Goal: Find specific page/section: Find specific page/section

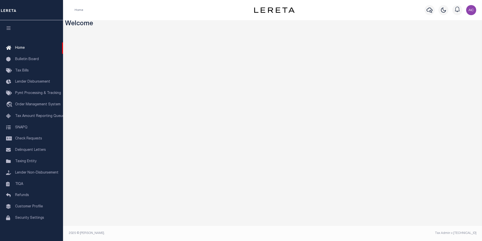
click at [7, 29] on icon "button" at bounding box center [9, 28] width 6 height 5
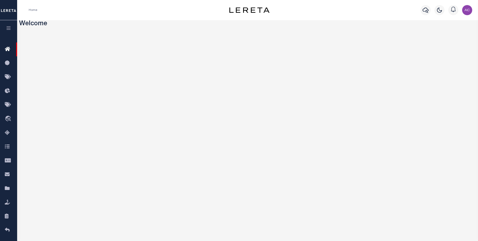
click at [7, 29] on icon "button" at bounding box center [9, 28] width 6 height 5
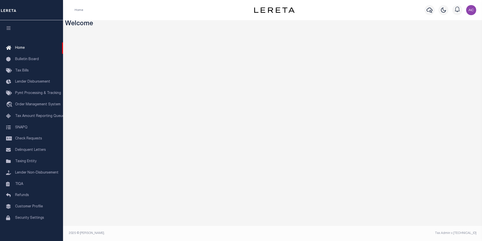
click at [473, 11] on img "button" at bounding box center [471, 10] width 10 height 10
click at [449, 23] on span "Profile" at bounding box center [449, 23] width 11 height 4
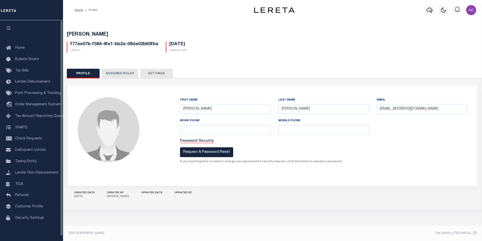
click at [117, 72] on button "Assigned Roles" at bounding box center [120, 74] width 37 height 10
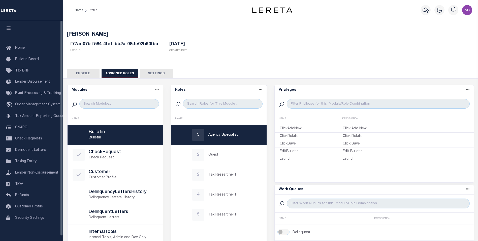
click at [152, 73] on button "Settings" at bounding box center [156, 74] width 33 height 10
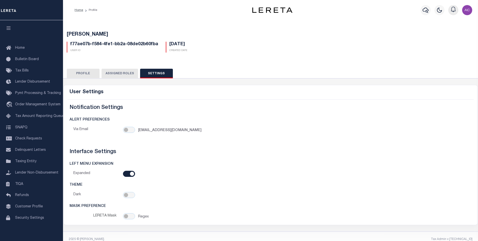
click at [452, 10] on icon "button" at bounding box center [454, 9] width 6 height 6
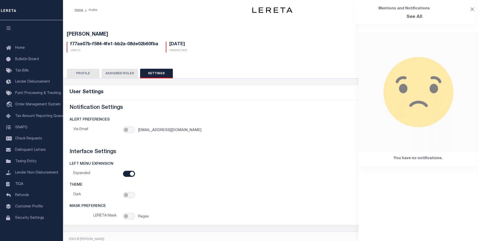
click at [473, 12] on div at bounding box center [473, 10] width 4 height 6
click at [322, 15] on div "Profile Sign out" at bounding box center [390, 10] width 168 height 18
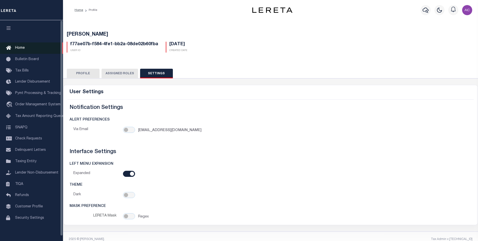
click at [17, 50] on span "Home" at bounding box center [20, 48] width 10 height 4
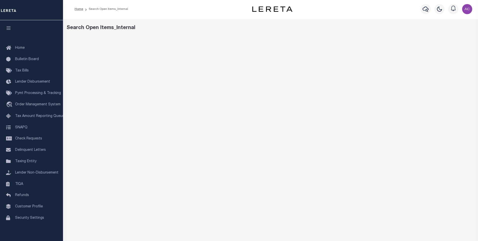
scroll to position [25, 0]
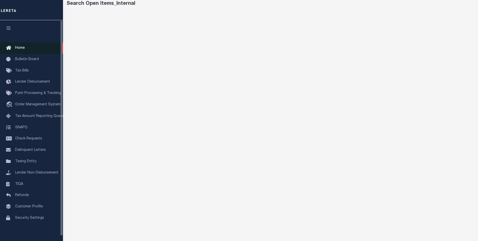
click at [22, 49] on span "Home" at bounding box center [20, 48] width 10 height 4
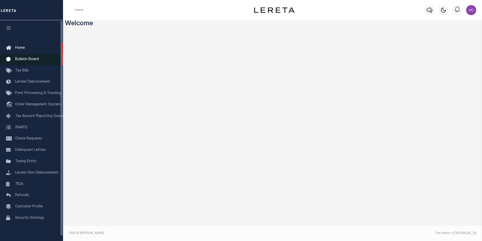
click at [25, 60] on span "Bulletin Board" at bounding box center [27, 59] width 24 height 4
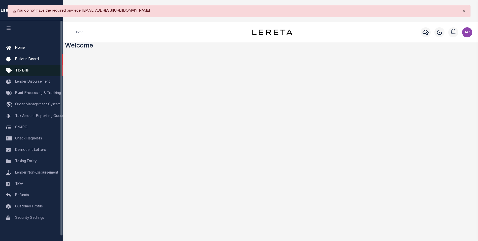
click at [26, 72] on span "Tax Bills" at bounding box center [22, 71] width 14 height 4
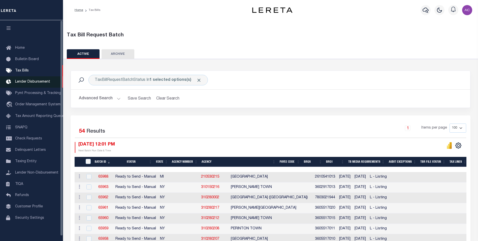
click at [35, 82] on span "Lender Disbursement" at bounding box center [32, 82] width 35 height 4
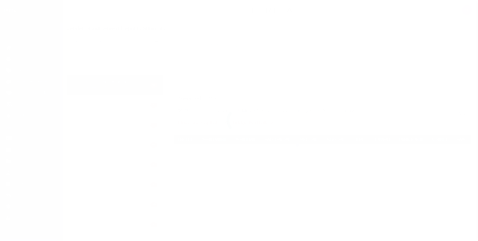
scroll to position [5, 0]
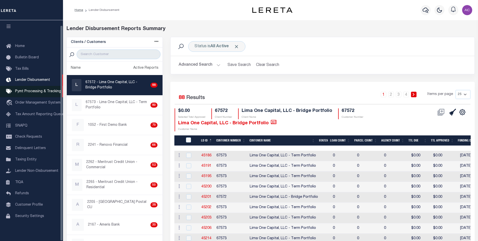
click at [27, 92] on link "Pymt Processing & Tracking" at bounding box center [31, 91] width 63 height 11
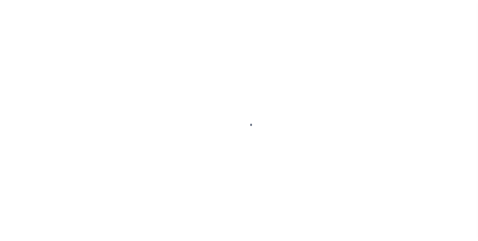
scroll to position [5, 0]
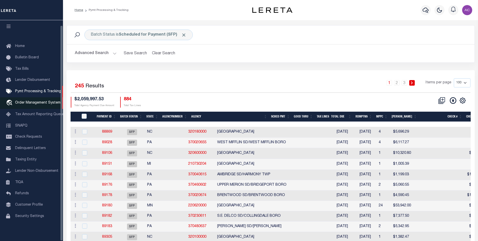
click at [38, 101] on span "Order Management System" at bounding box center [37, 103] width 45 height 4
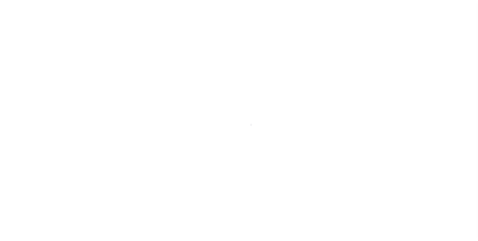
scroll to position [5, 0]
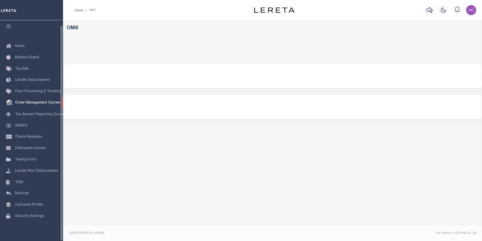
select select "200"
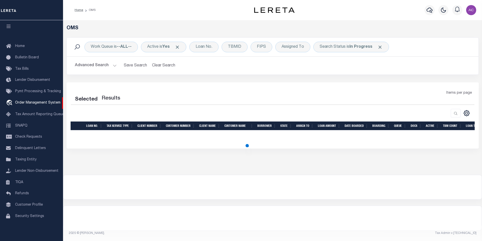
select select "200"
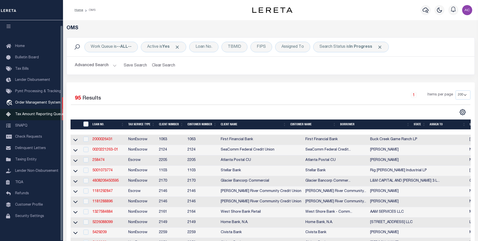
click at [21, 112] on span "Tax Amount Reporting Queue" at bounding box center [39, 114] width 49 height 4
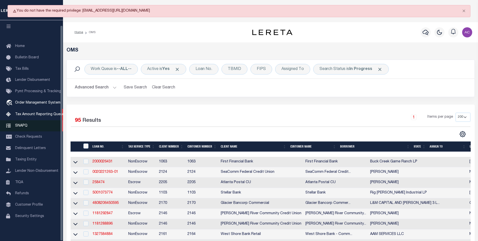
click at [27, 124] on link "SNAPQ" at bounding box center [31, 125] width 63 height 11
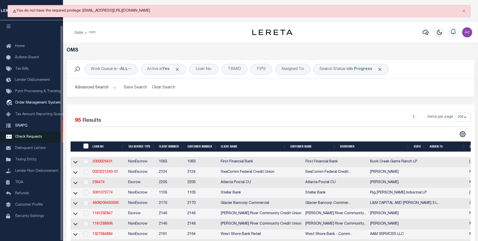
click at [36, 135] on span "Check Requests" at bounding box center [28, 137] width 27 height 4
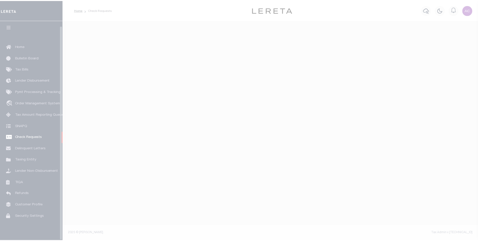
scroll to position [5, 0]
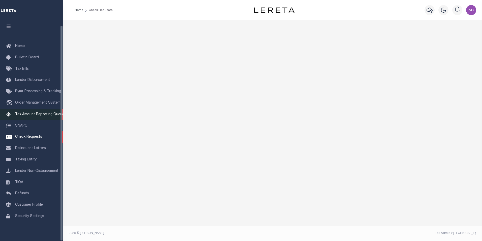
select select "50"
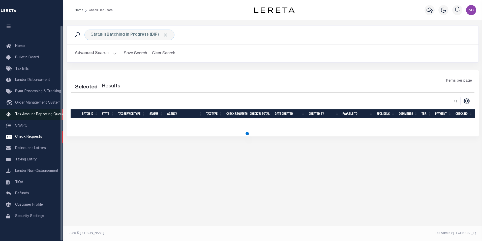
select select "50"
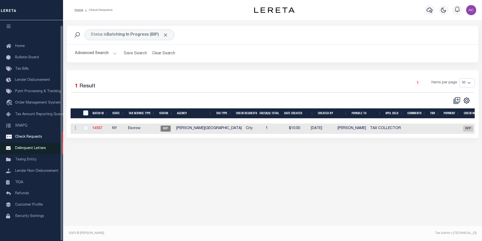
click at [39, 149] on link "Delinquent Letters" at bounding box center [31, 147] width 63 height 11
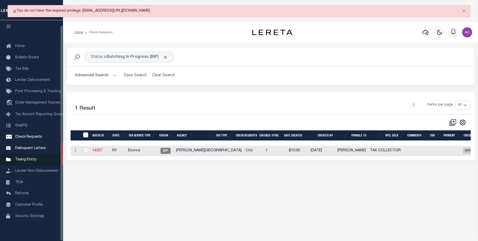
click at [30, 158] on span "Taxing Entity" at bounding box center [25, 160] width 21 height 4
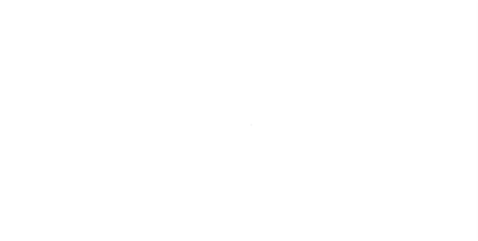
scroll to position [5, 0]
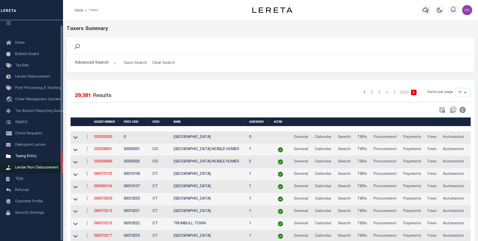
click at [32, 169] on span "Lender Non-Disbursement" at bounding box center [36, 168] width 43 height 4
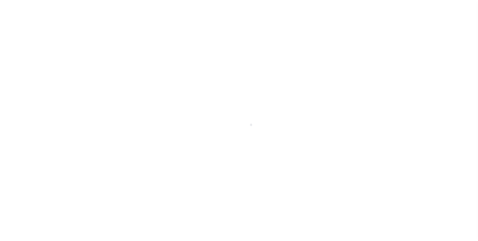
scroll to position [5, 0]
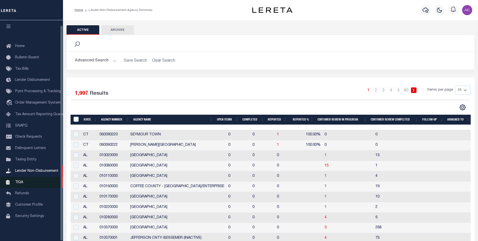
click at [16, 181] on span "TIQA" at bounding box center [19, 182] width 8 height 4
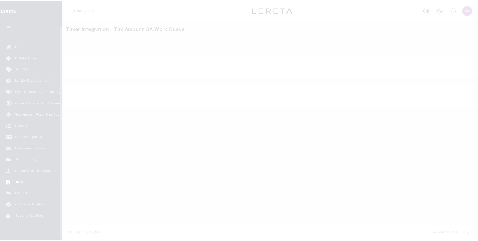
scroll to position [5, 0]
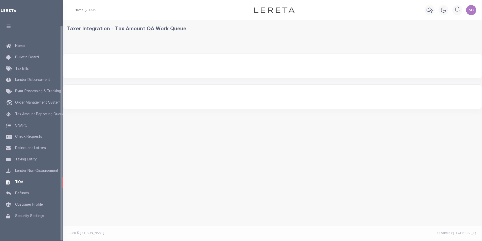
select select "200"
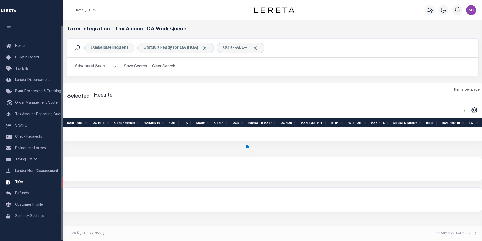
select select "200"
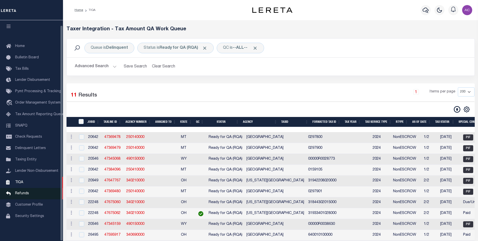
click at [23, 190] on link "Refunds" at bounding box center [31, 193] width 63 height 11
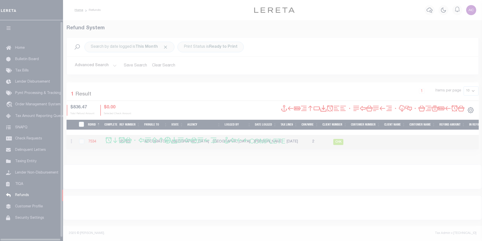
scroll to position [5, 0]
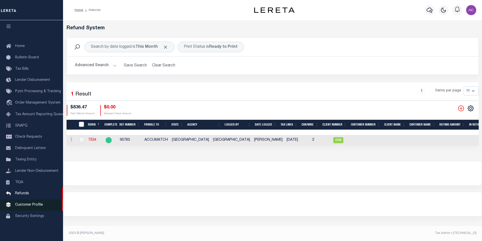
click at [22, 204] on span "Customer Profile" at bounding box center [29, 205] width 28 height 4
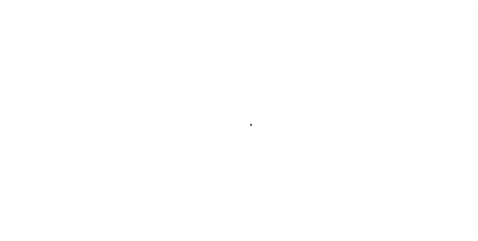
scroll to position [5, 0]
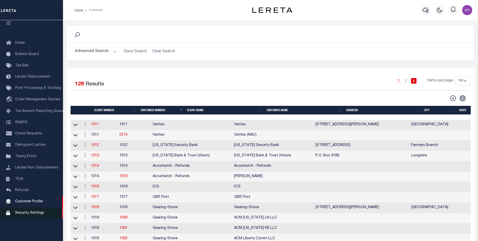
click at [29, 214] on span "Security Settings" at bounding box center [29, 213] width 29 height 4
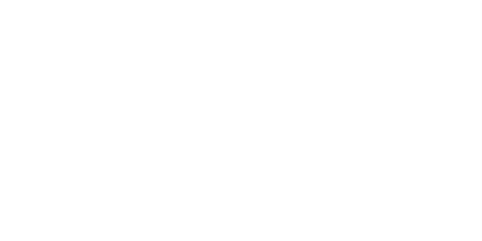
select select "100"
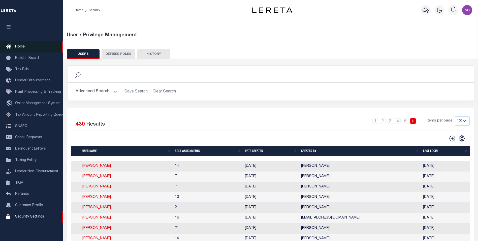
click at [19, 46] on span "Home" at bounding box center [20, 47] width 10 height 4
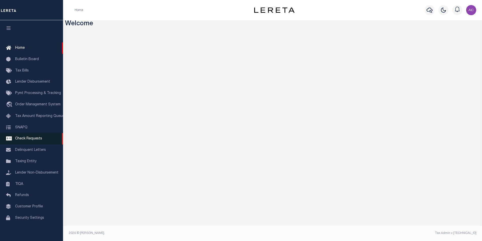
click at [23, 140] on span "Check Requests" at bounding box center [28, 139] width 27 height 4
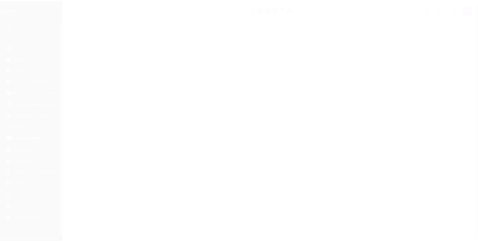
scroll to position [5, 0]
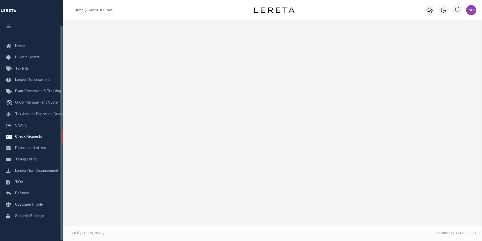
select select "50"
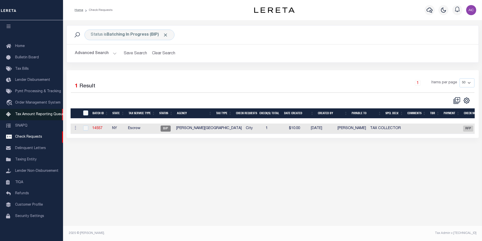
click at [47, 114] on link "Tax Amount Reporting Queue" at bounding box center [31, 114] width 63 height 11
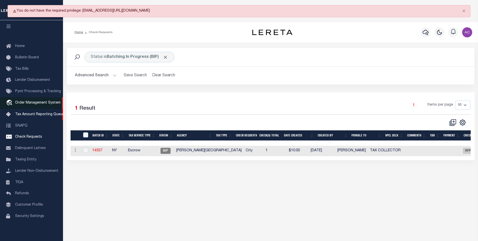
click at [39, 102] on span "Order Management System" at bounding box center [37, 103] width 45 height 4
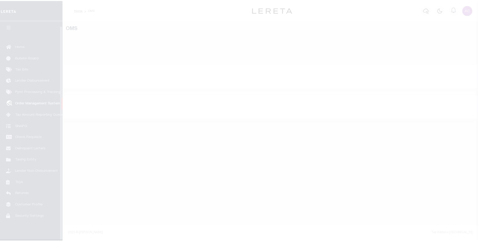
scroll to position [5, 0]
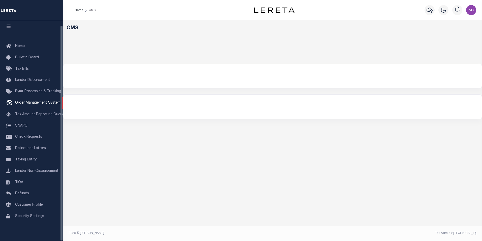
select select "200"
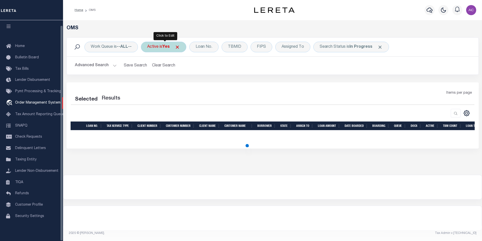
select select "200"
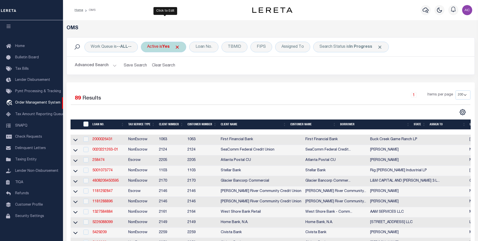
click at [172, 48] on div "Active is Yes" at bounding box center [163, 47] width 45 height 11
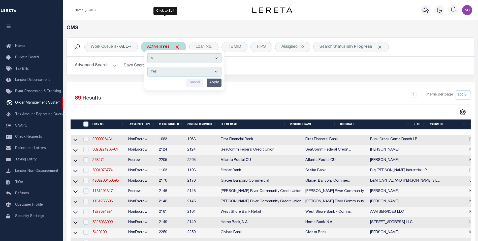
click at [217, 60] on select "Is Contains" at bounding box center [185, 58] width 74 height 10
click at [195, 83] on input "Cancel" at bounding box center [194, 82] width 17 height 8
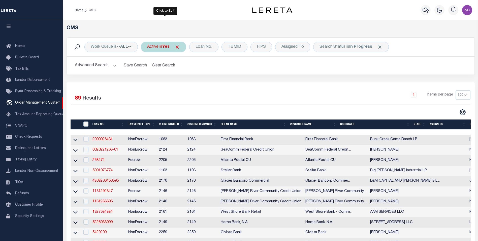
click at [116, 67] on button "Advanced Search" at bounding box center [96, 66] width 42 height 10
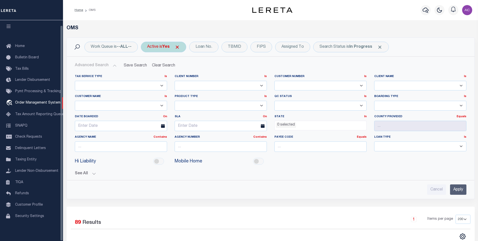
click at [126, 87] on select "Escrow NonEscrow" at bounding box center [121, 86] width 92 height 10
click at [157, 65] on button "Clear Search" at bounding box center [163, 66] width 27 height 10
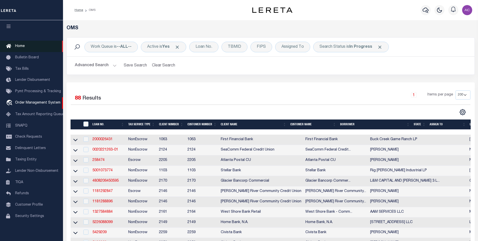
click at [17, 44] on span "Home" at bounding box center [20, 46] width 10 height 4
